Goal: Find contact information: Find contact information

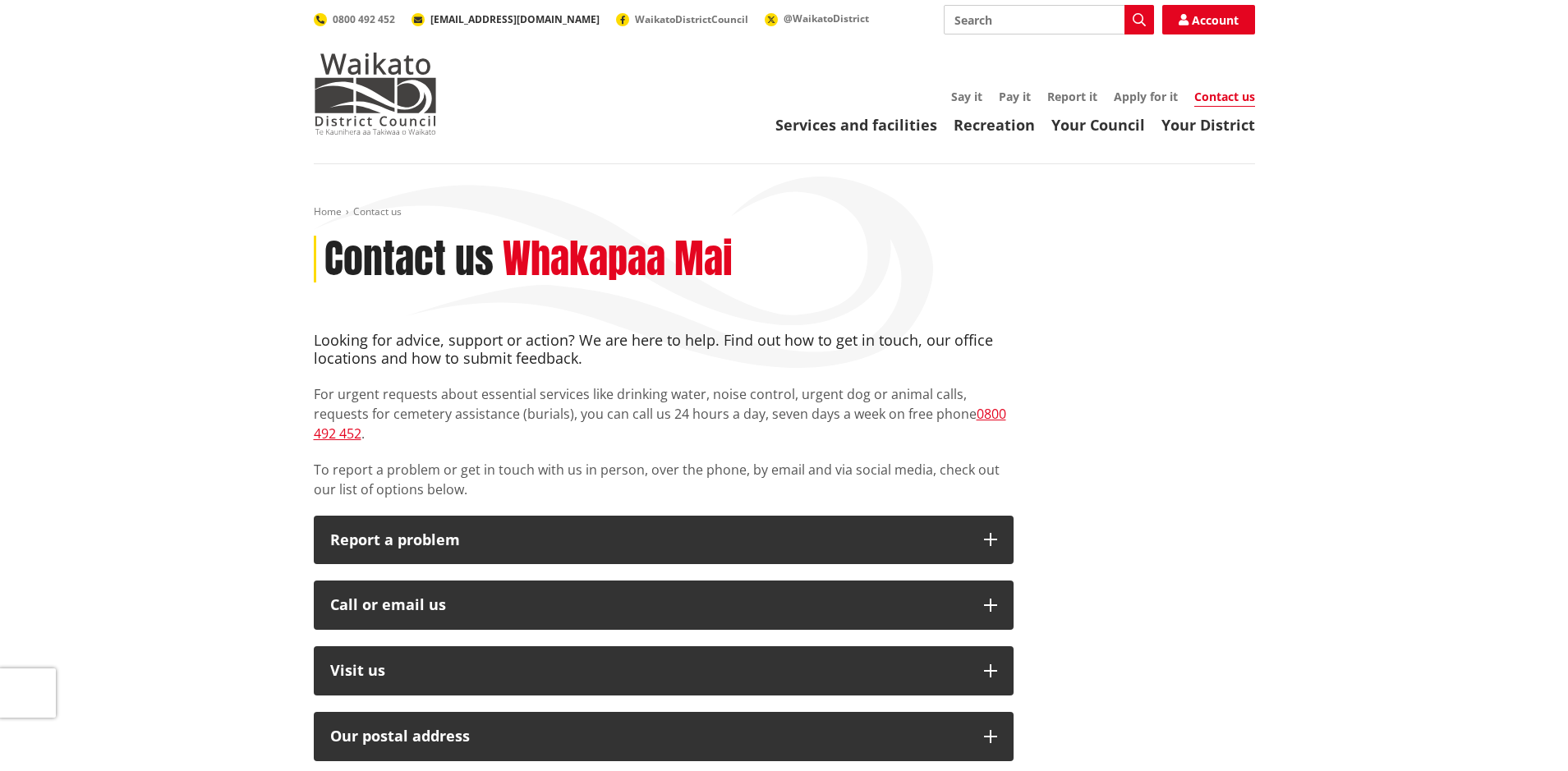
click at [472, 18] on span "[EMAIL_ADDRESS][DOMAIN_NAME]" at bounding box center [515, 20] width 169 height 14
click at [453, 20] on span "[EMAIL_ADDRESS][DOMAIN_NAME]" at bounding box center [515, 20] width 169 height 14
click at [420, 19] on icon at bounding box center [418, 19] width 8 height 13
click at [1222, 100] on link "Contact us" at bounding box center [1225, 97] width 61 height 18
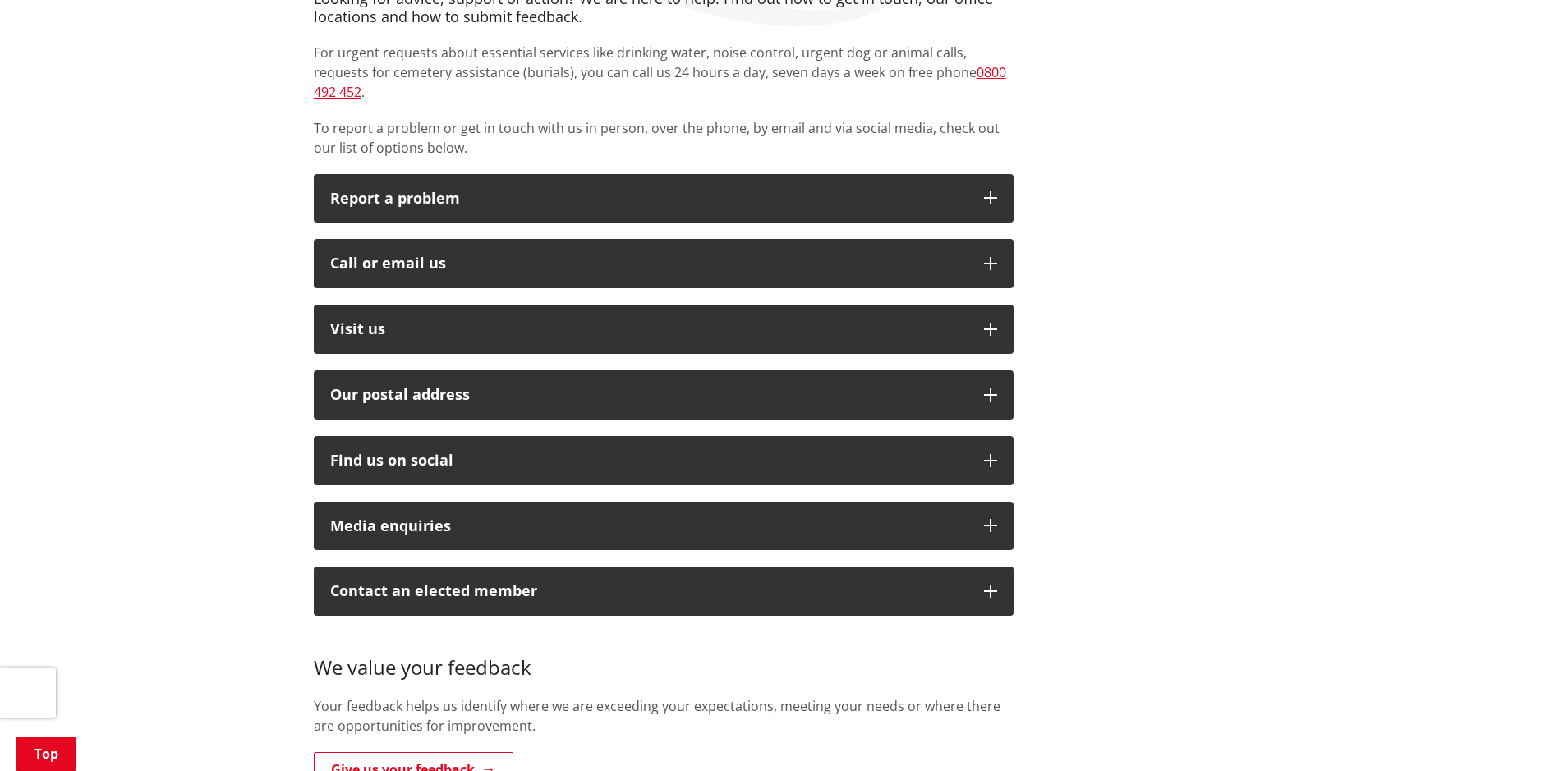
scroll to position [385, 0]
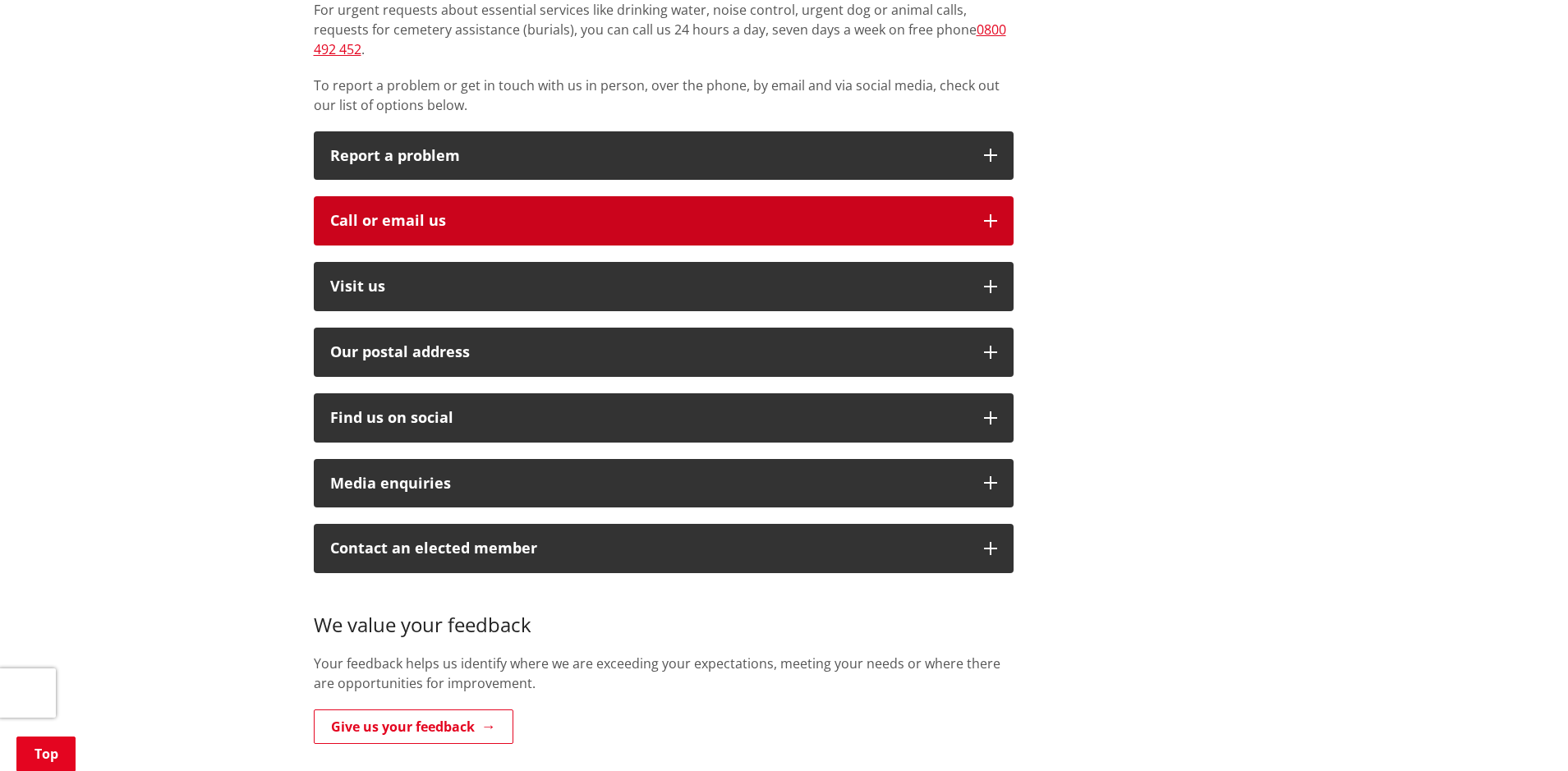
click at [896, 213] on div "Call or email us" at bounding box center [648, 221] width 637 height 17
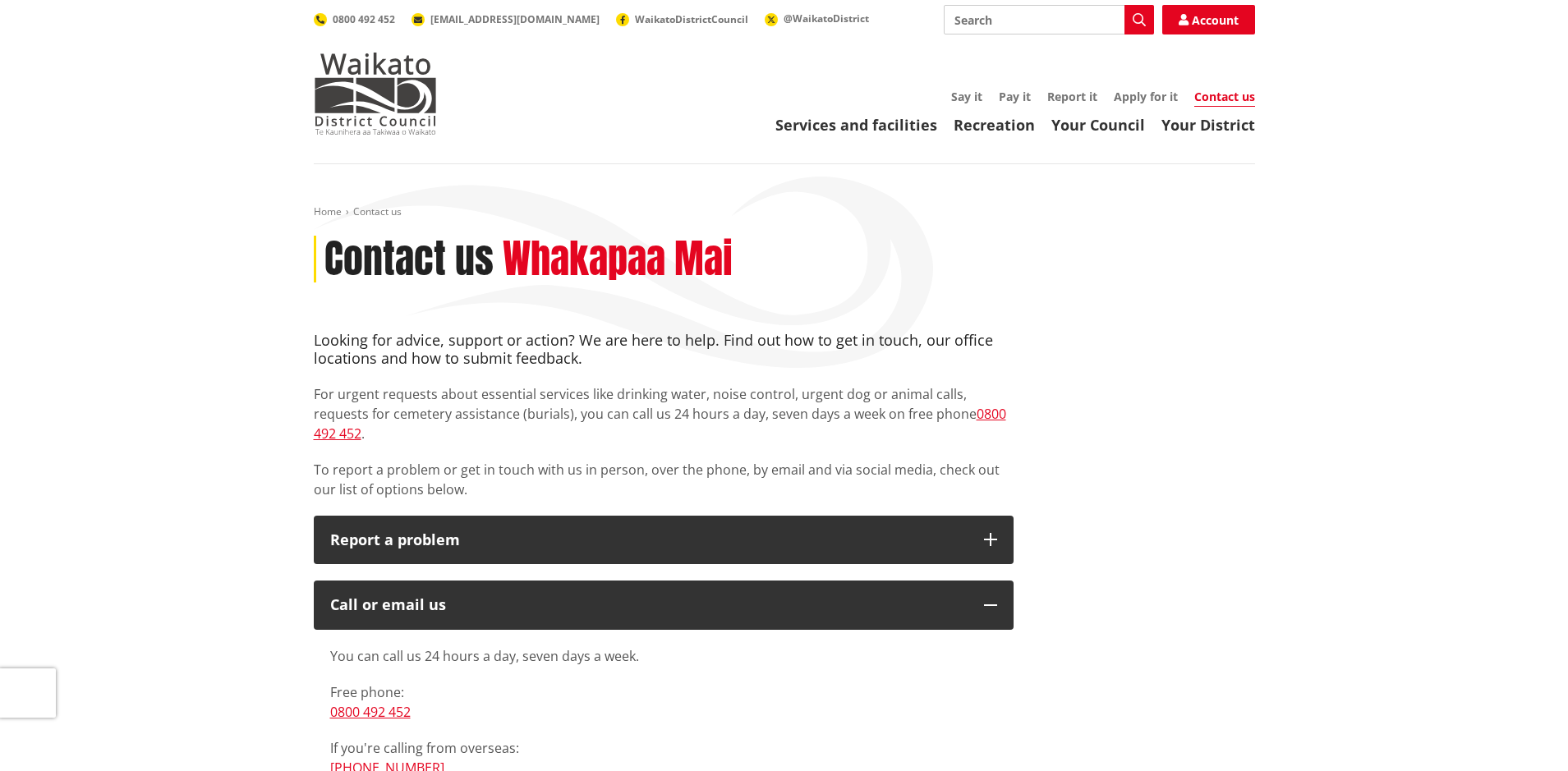
scroll to position [0, 0]
click at [481, 22] on span "[EMAIL_ADDRESS][DOMAIN_NAME]" at bounding box center [515, 20] width 169 height 14
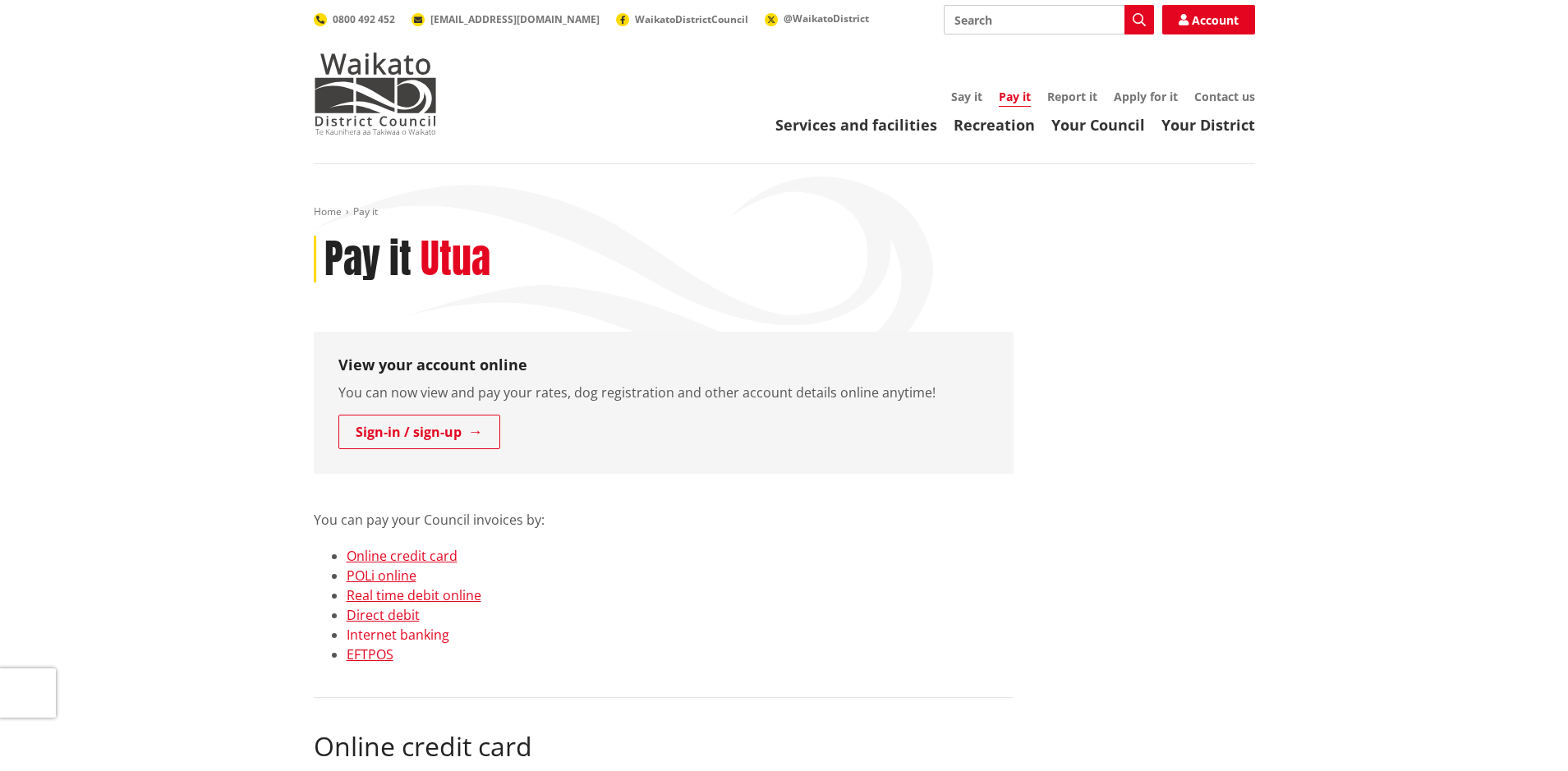
click at [398, 638] on link "Internet banking" at bounding box center [397, 635] width 103 height 18
click at [423, 427] on link "Sign-in / sign-up" at bounding box center [419, 432] width 162 height 34
